Goal: Entertainment & Leisure: Consume media (video, audio)

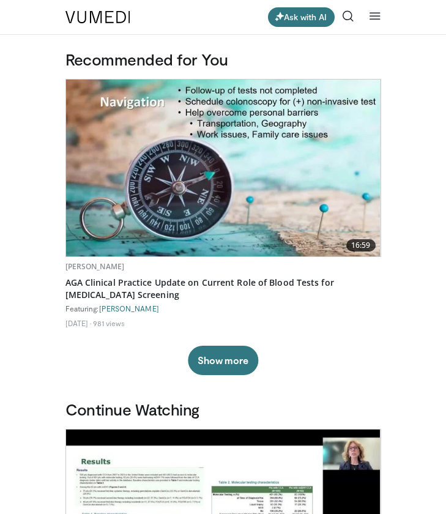
click at [350, 14] on icon at bounding box center [348, 16] width 12 height 12
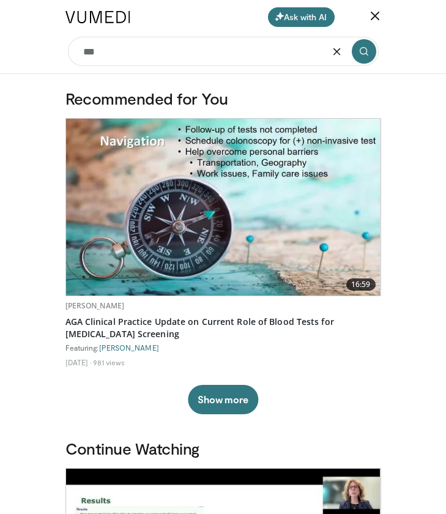
type input "***"
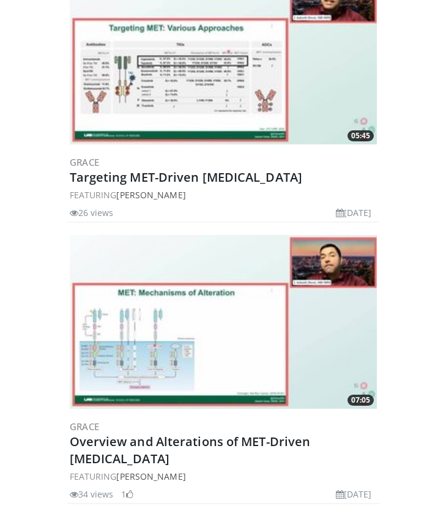
scroll to position [676, 0]
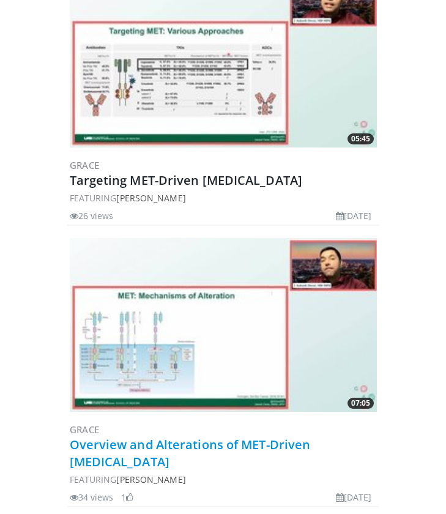
click at [203, 442] on link "Overview and Alterations of MET-Driven [MEDICAL_DATA]" at bounding box center [190, 453] width 241 height 34
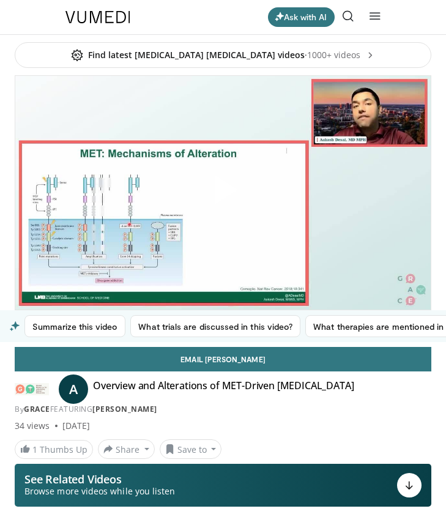
click at [223, 193] on span "Video Player" at bounding box center [223, 193] width 0 height 0
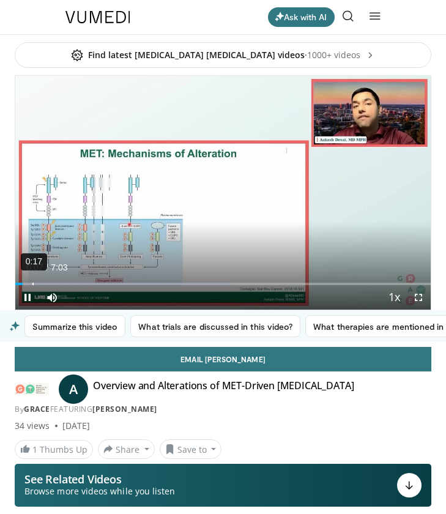
click at [32, 281] on div "Loaded : 51.93% 0:17 0:07" at bounding box center [222, 279] width 415 height 12
click at [51, 283] on div "0:36" at bounding box center [51, 284] width 1 height 2
click at [62, 283] on div "0:48" at bounding box center [62, 284] width 1 height 2
click at [73, 285] on div "Current Time 0:48 / Duration 7:03 Pause Skip Backward Skip Forward Mute Loaded …" at bounding box center [222, 297] width 415 height 24
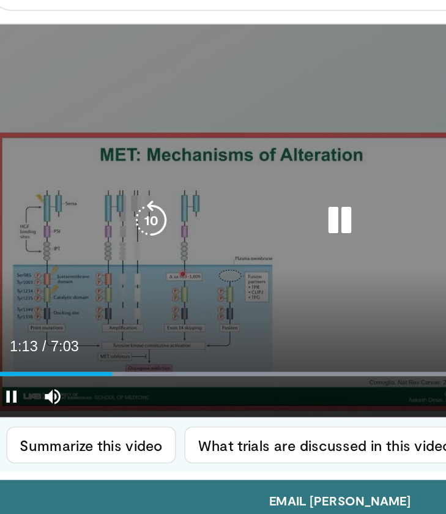
click at [210, 180] on icon "Video Player" at bounding box center [222, 192] width 24 height 24
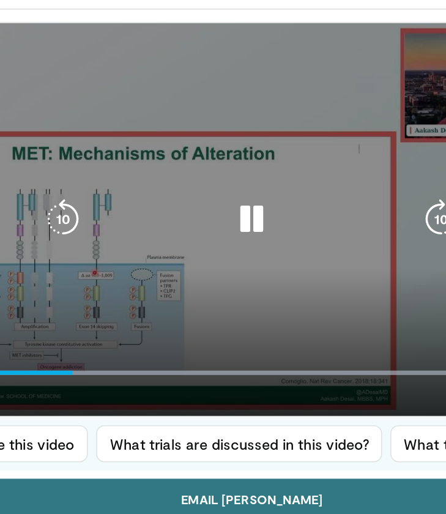
click at [210, 180] on icon "Video Player" at bounding box center [222, 192] width 24 height 24
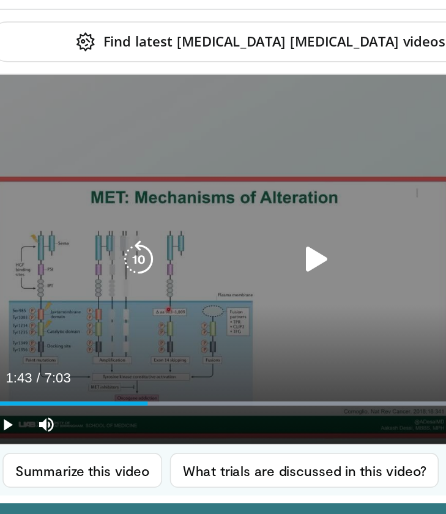
click at [210, 180] on icon "Video Player" at bounding box center [222, 192] width 24 height 24
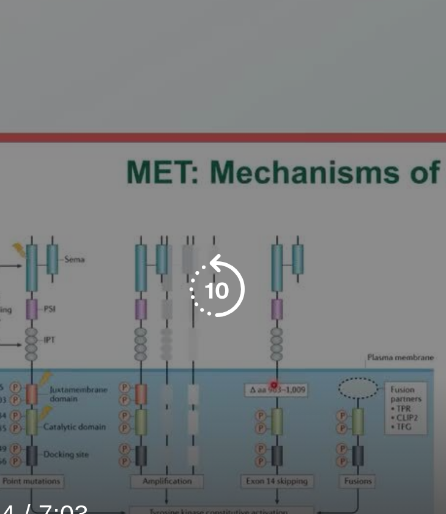
scroll to position [28, 0]
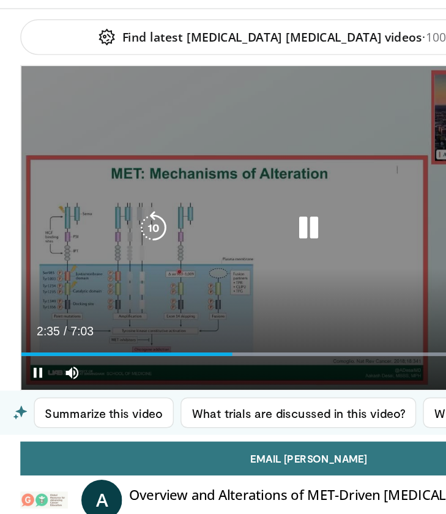
click at [216, 155] on icon "Video Player" at bounding box center [222, 164] width 24 height 24
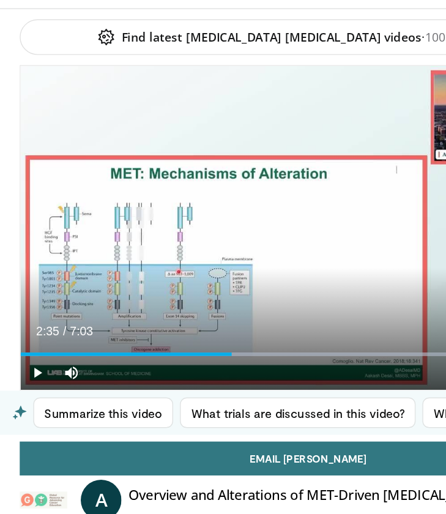
scroll to position [17, 0]
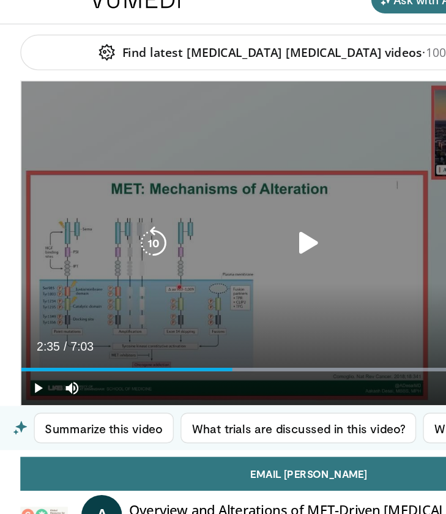
click at [224, 171] on icon "Video Player" at bounding box center [222, 175] width 24 height 24
click at [235, 163] on icon "Video Player" at bounding box center [222, 175] width 24 height 24
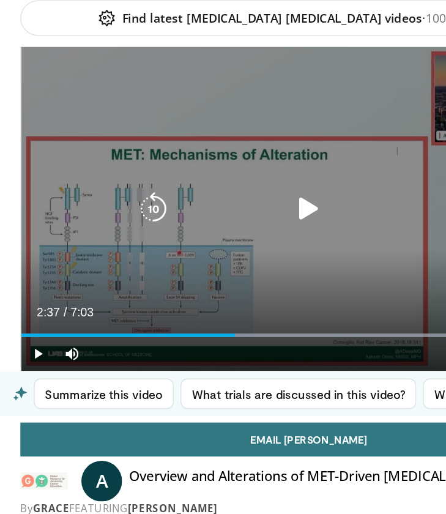
click at [213, 163] on icon "Video Player" at bounding box center [222, 175] width 24 height 24
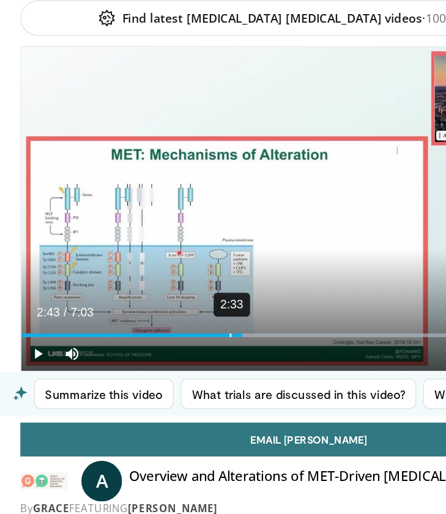
click at [223, 265] on div "Progress Bar" at bounding box center [221, 266] width 412 height 2
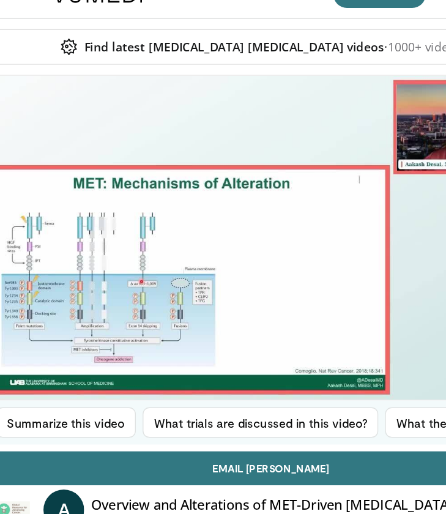
click at [220, 18] on div "**********" at bounding box center [223, 345] width 435 height 654
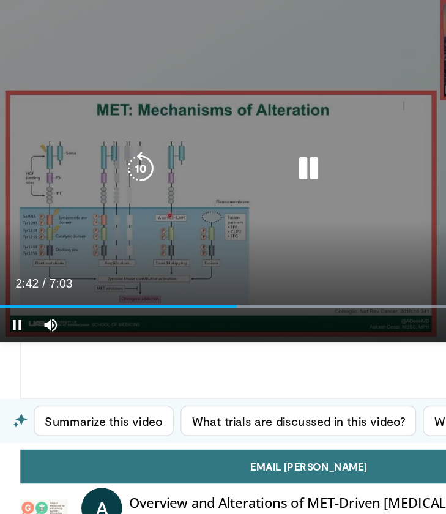
scroll to position [10, 0]
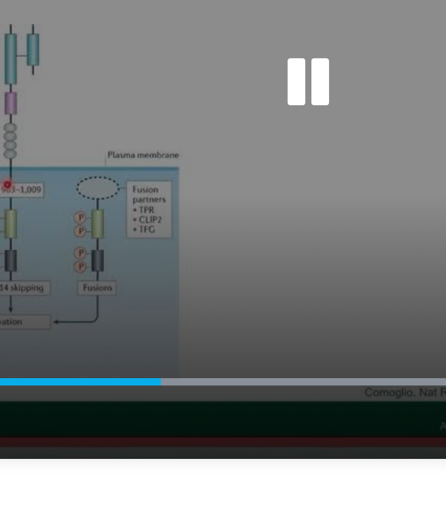
click at [210, 113] on icon "Video Player" at bounding box center [222, 125] width 24 height 24
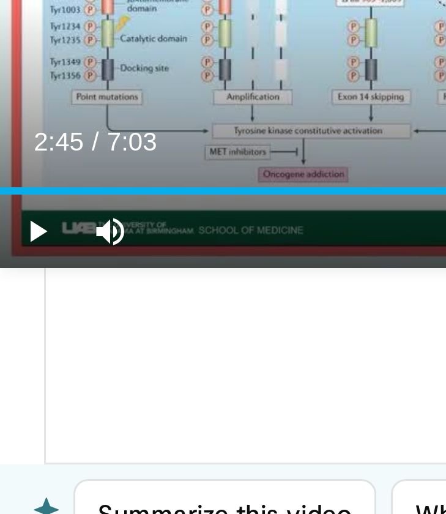
click at [12, 226] on span "Video Player" at bounding box center [12, 238] width 24 height 24
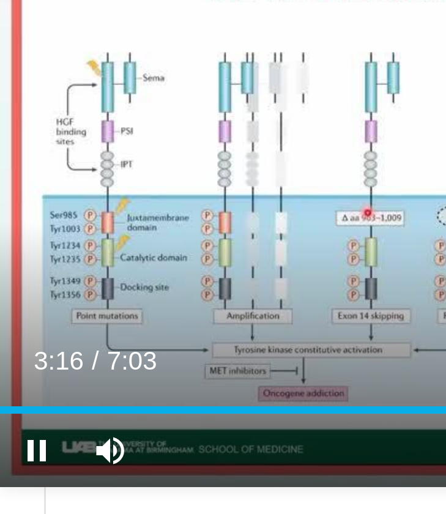
click at [11, 226] on span "Video Player" at bounding box center [12, 238] width 24 height 24
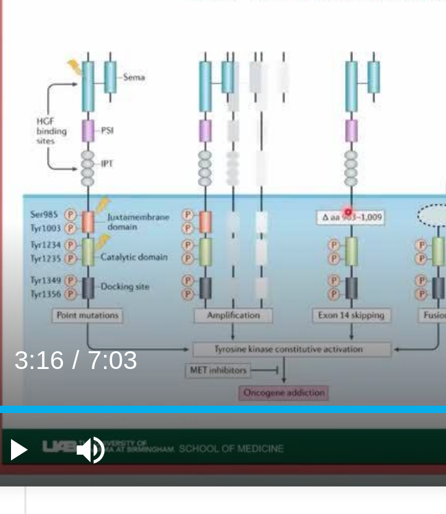
click at [6, 226] on span "Video Player" at bounding box center [12, 238] width 24 height 24
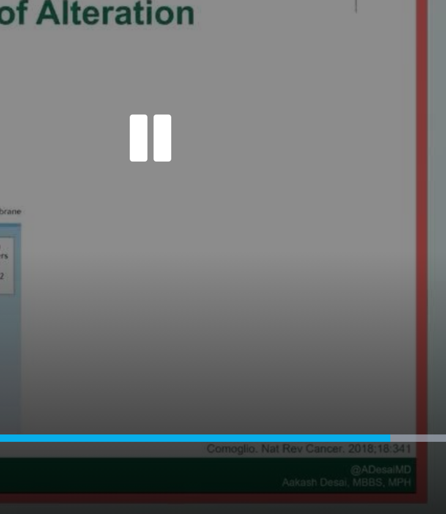
click at [210, 113] on icon "Video Player" at bounding box center [222, 125] width 24 height 24
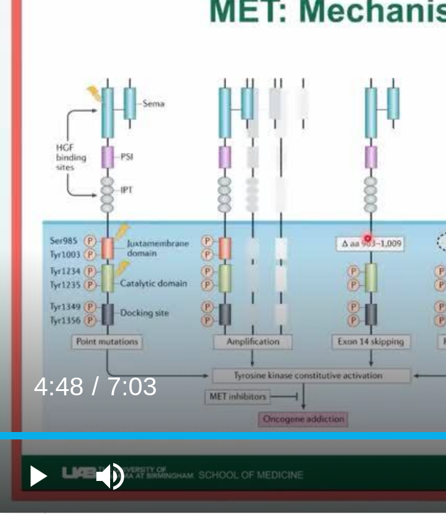
click at [12, 226] on span "Video Player" at bounding box center [12, 238] width 24 height 24
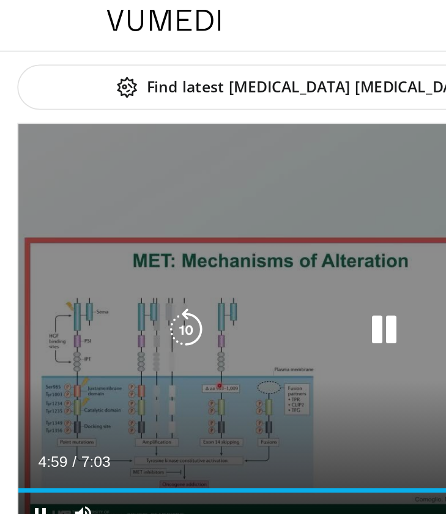
scroll to position [4, 0]
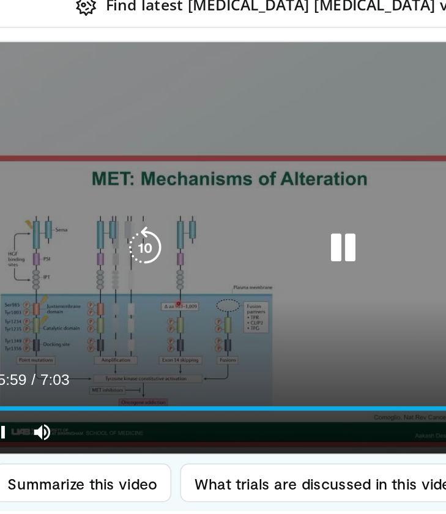
click at [210, 176] on icon "Video Player" at bounding box center [222, 188] width 24 height 24
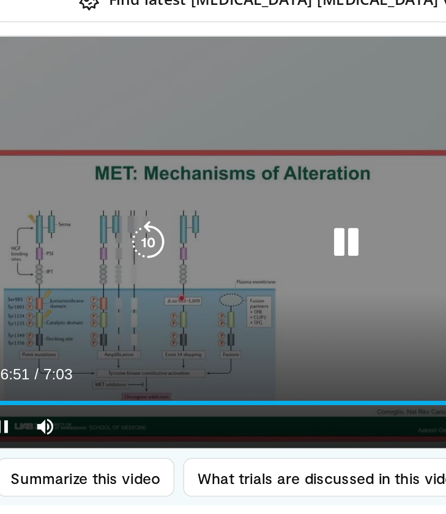
click at [210, 176] on icon "Video Player" at bounding box center [222, 188] width 24 height 24
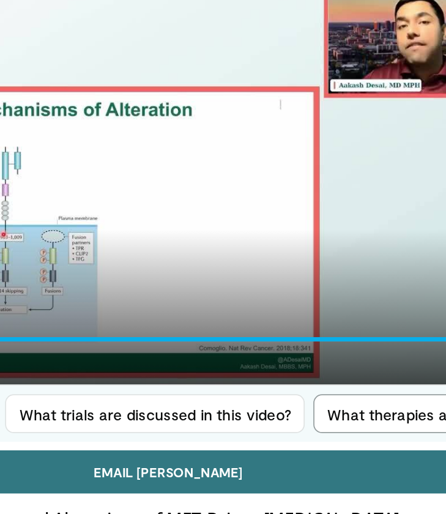
scroll to position [0, 0]
